Goal: Navigation & Orientation: Find specific page/section

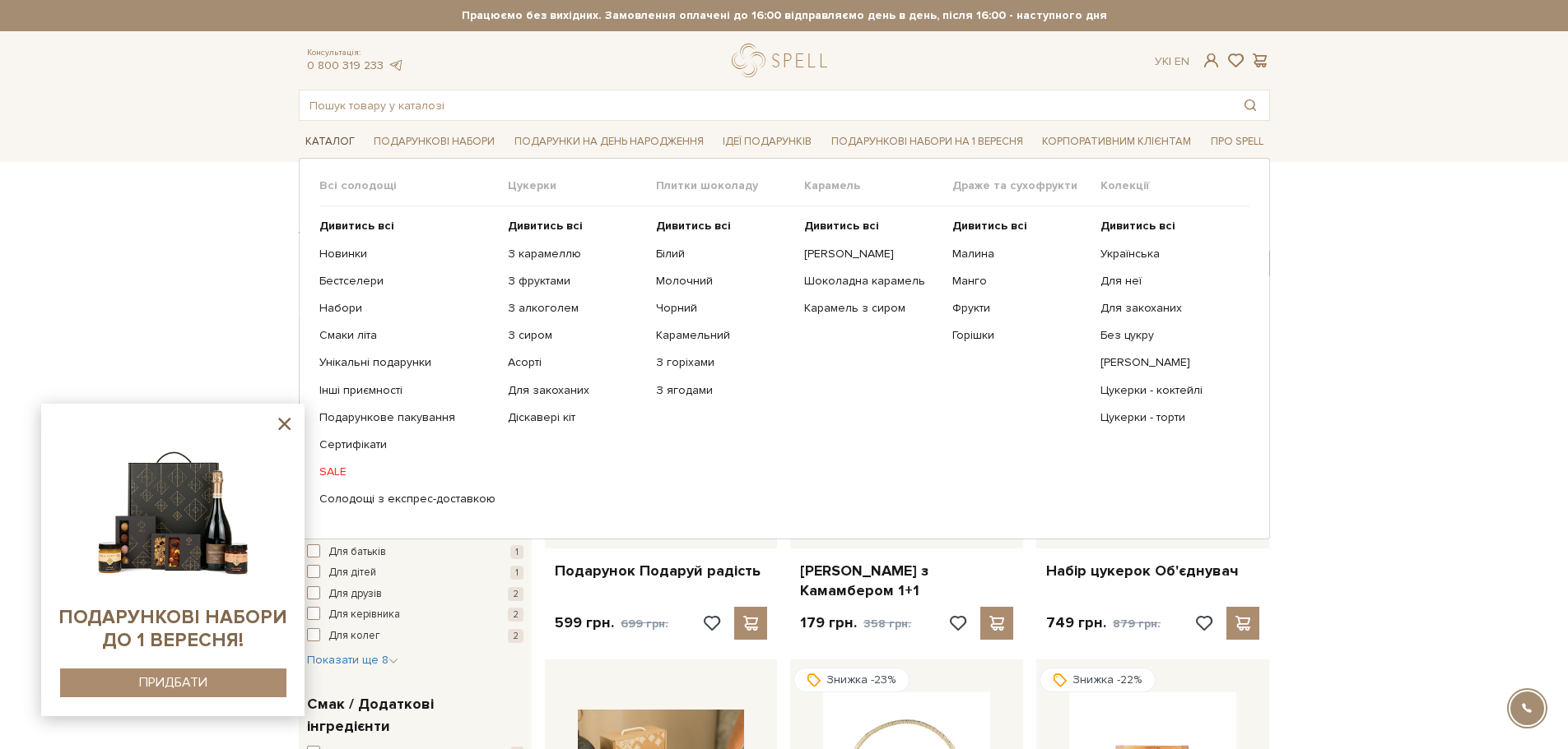
click at [329, 140] on link "Каталог" at bounding box center [329, 141] width 62 height 26
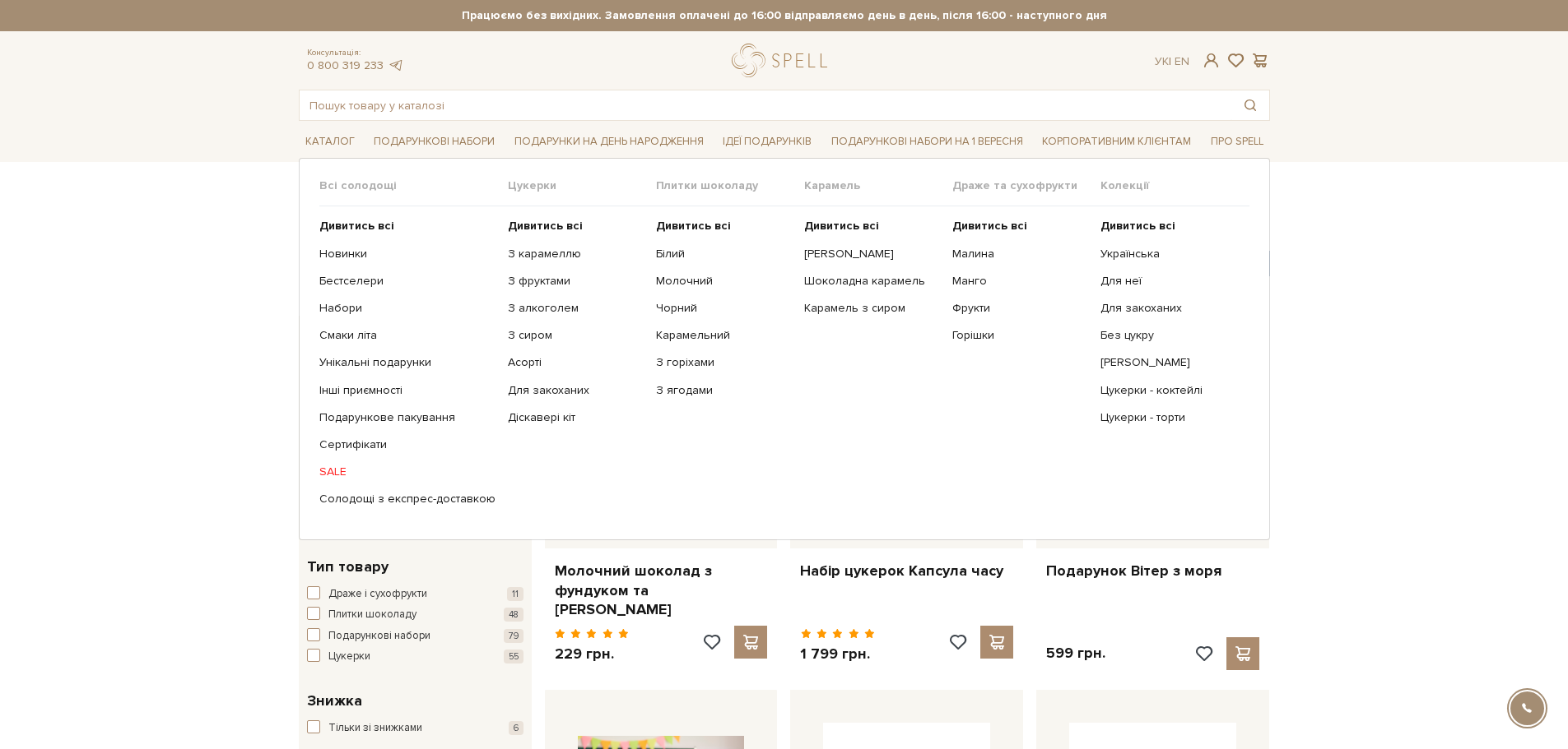
click at [344, 469] on link "SALE" at bounding box center [408, 472] width 176 height 15
